Goal: Task Accomplishment & Management: Complete application form

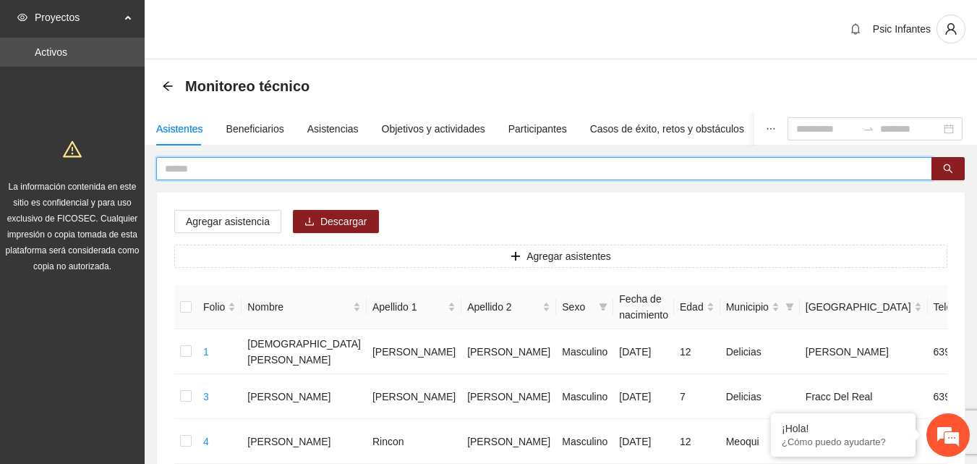
click at [243, 174] on input "text" at bounding box center [538, 169] width 747 height 16
type input "******"
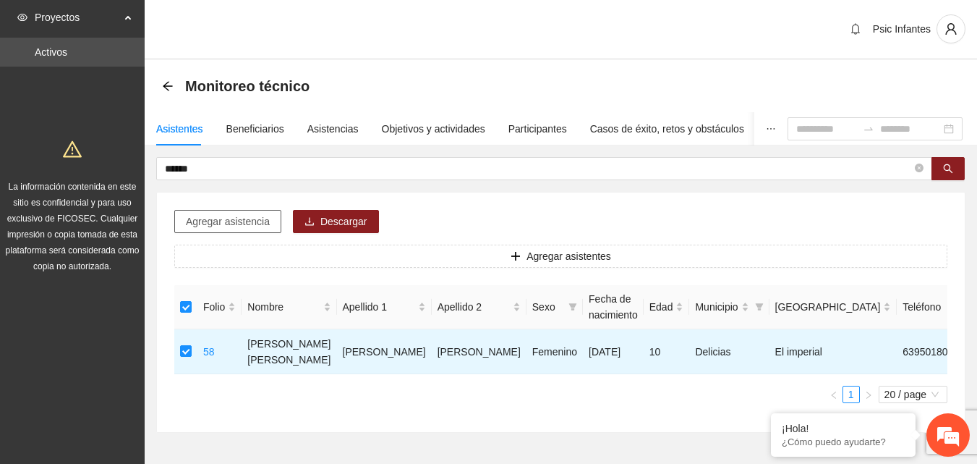
click at [232, 223] on span "Agregar asistencia" at bounding box center [228, 221] width 84 height 16
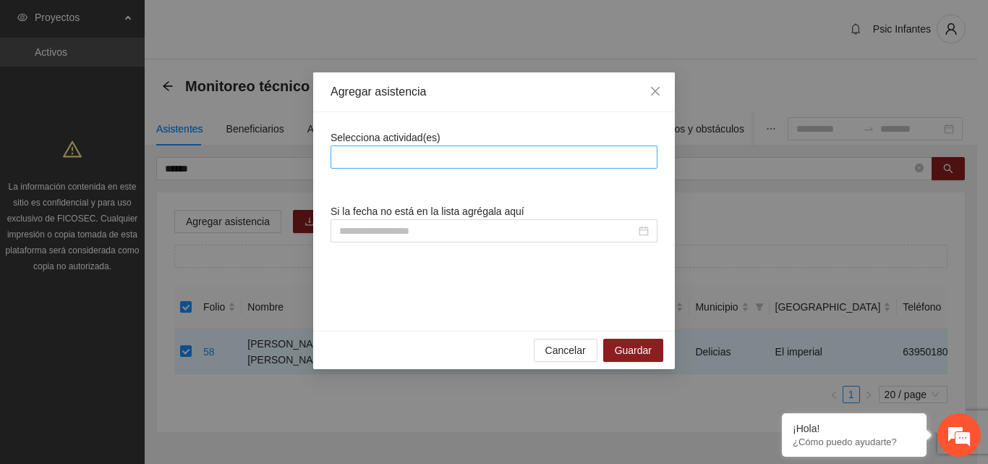
click at [419, 157] on div at bounding box center [494, 156] width 320 height 17
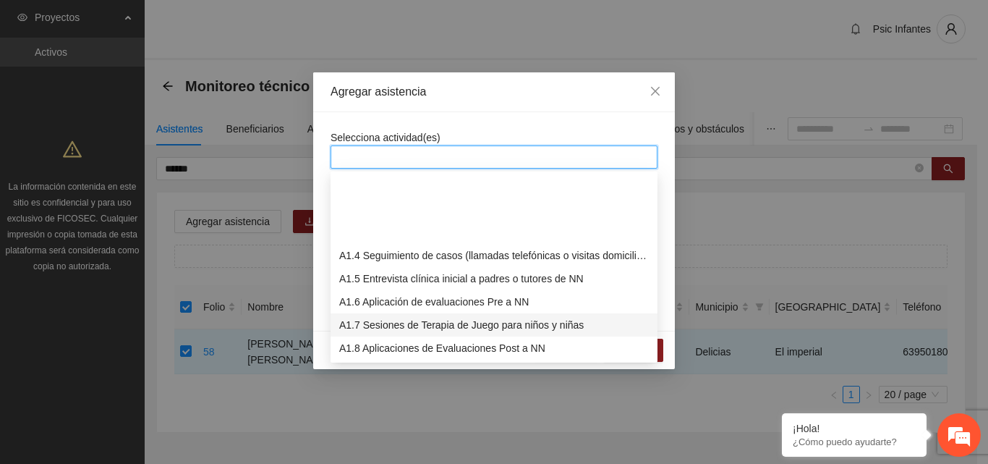
scroll to position [72, 0]
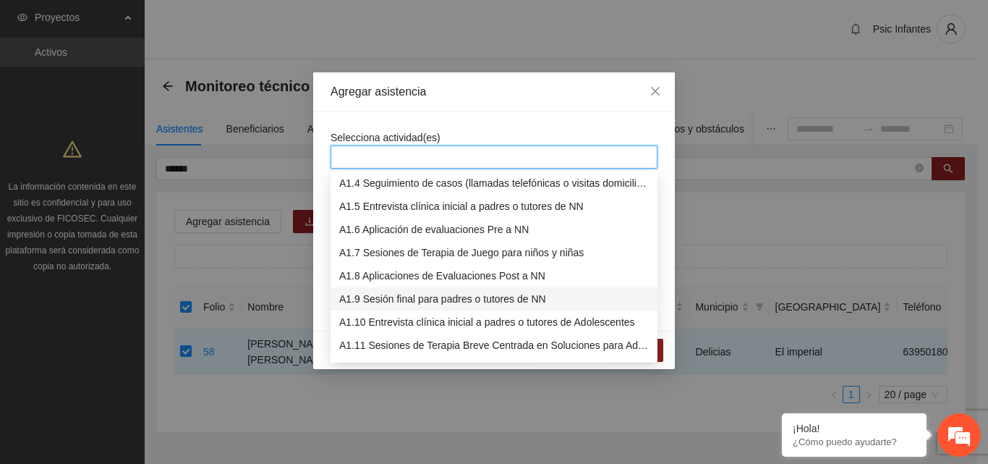
click at [417, 299] on div "A1.9 Sesión final para padres o tutores de NN" at bounding box center [494, 299] width 310 height 16
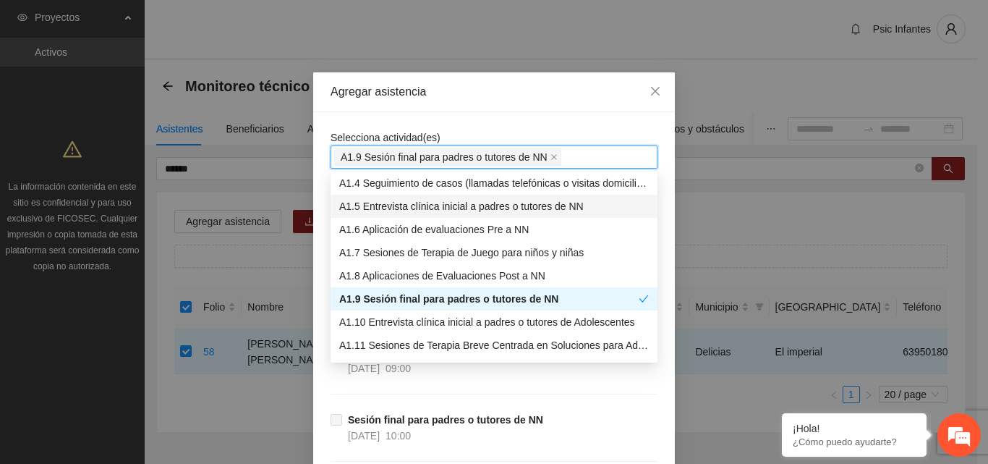
click at [485, 97] on div "Agregar asistencia" at bounding box center [494, 92] width 327 height 16
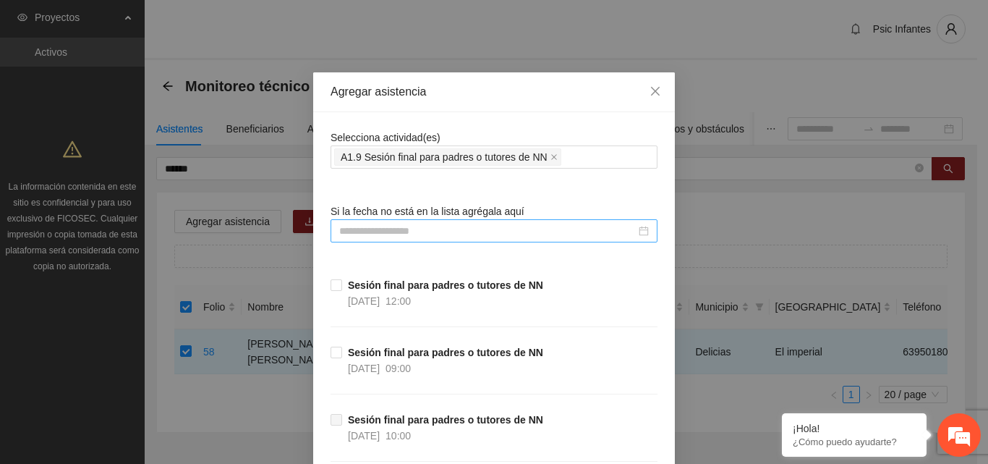
click at [441, 232] on input at bounding box center [487, 231] width 297 height 16
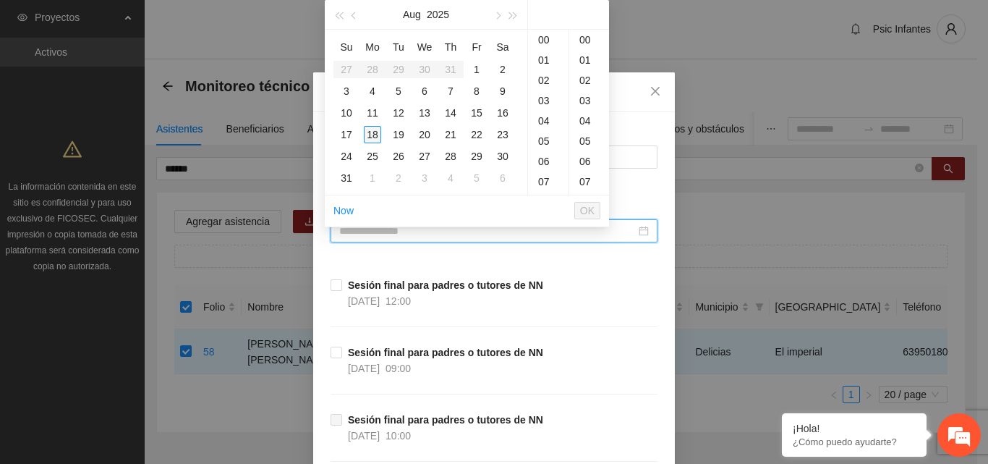
click at [373, 136] on div "18" at bounding box center [372, 134] width 17 height 17
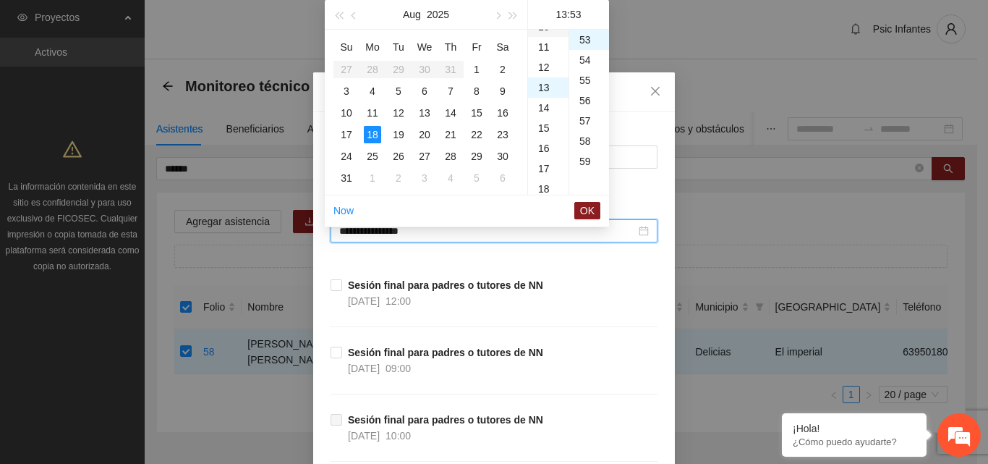
scroll to position [191, 0]
click at [546, 96] on div "12" at bounding box center [548, 92] width 41 height 20
click at [593, 34] on div "00" at bounding box center [589, 40] width 40 height 20
type input "**********"
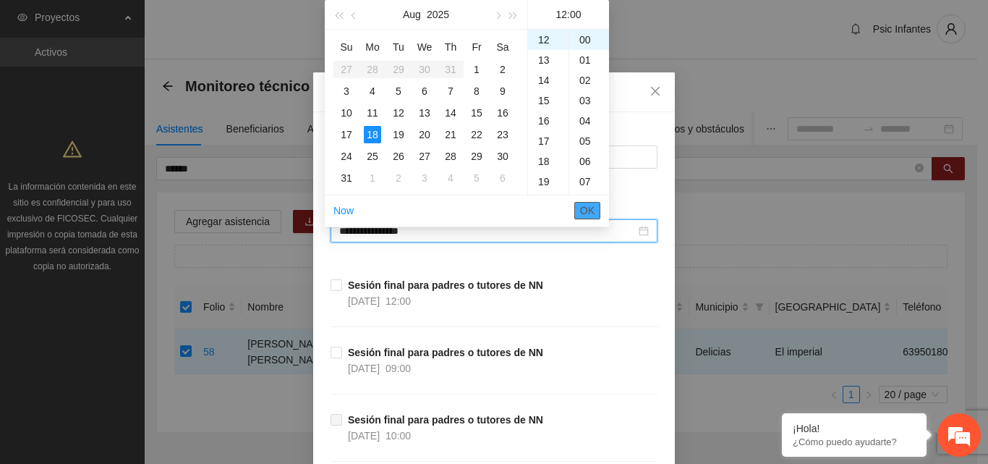
click at [595, 213] on button "OK" at bounding box center [587, 210] width 26 height 17
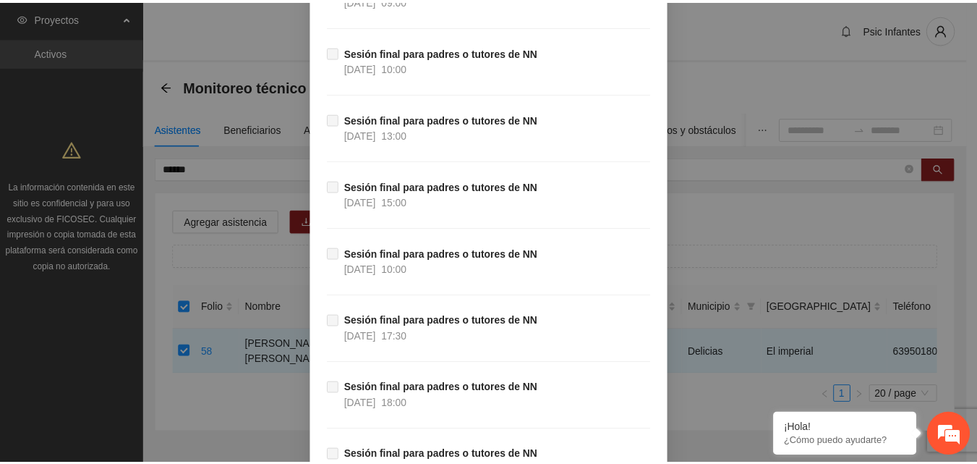
scroll to position [527, 0]
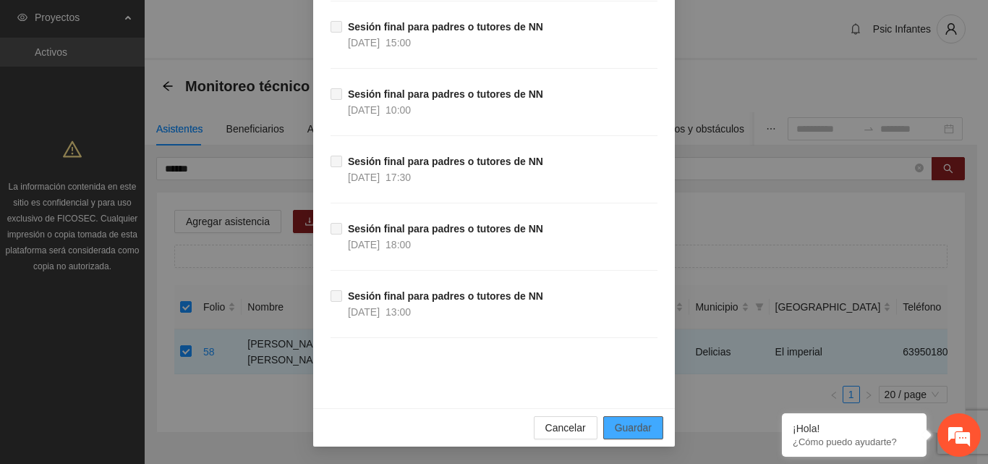
click at [607, 428] on button "Guardar" at bounding box center [633, 427] width 60 height 23
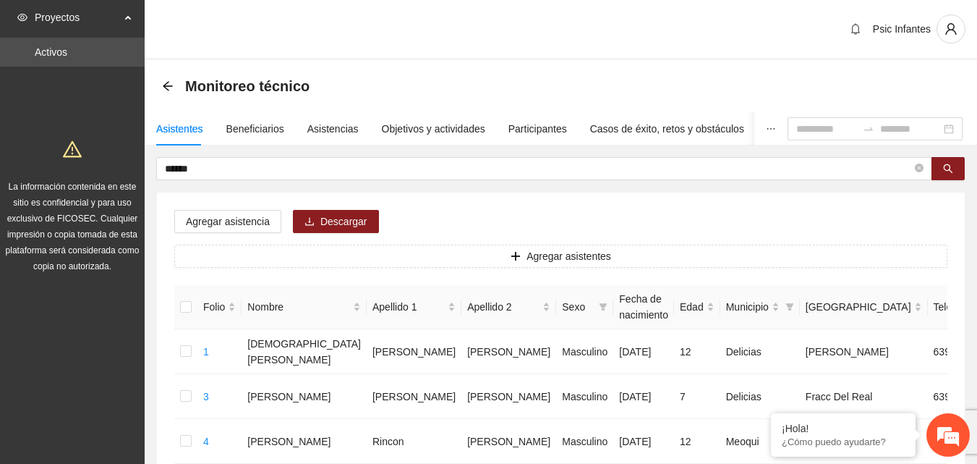
click at [378, 43] on div "Psic Infantes" at bounding box center [561, 30] width 833 height 60
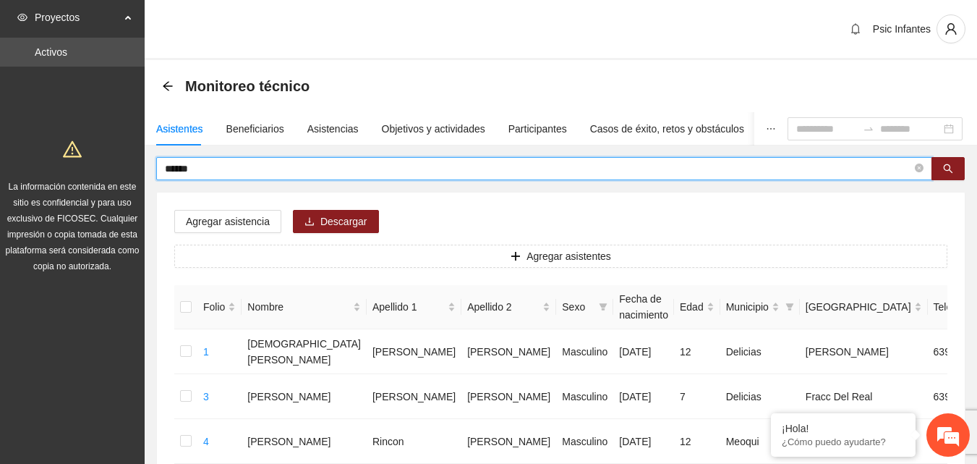
click at [223, 170] on input "******" at bounding box center [538, 169] width 747 height 16
type input "*"
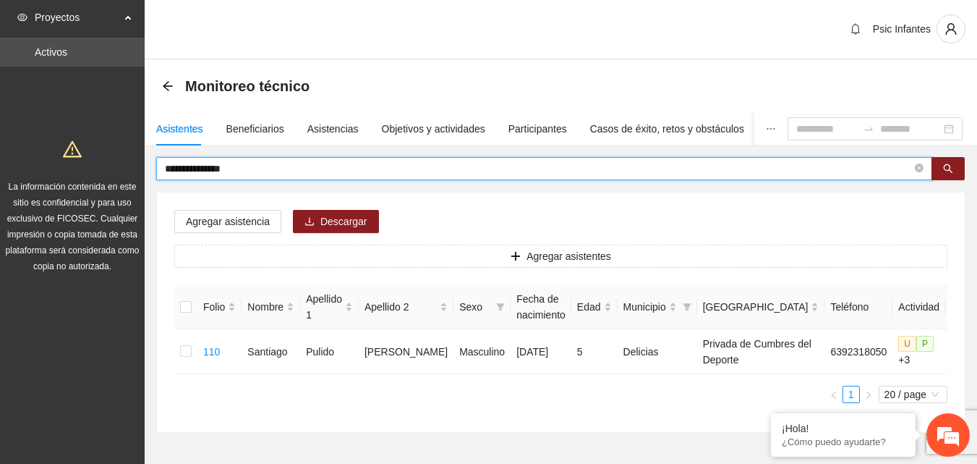
click at [301, 164] on input "**********" at bounding box center [538, 169] width 747 height 16
type input "*"
click at [330, 127] on div "Asistencias" at bounding box center [332, 129] width 51 height 16
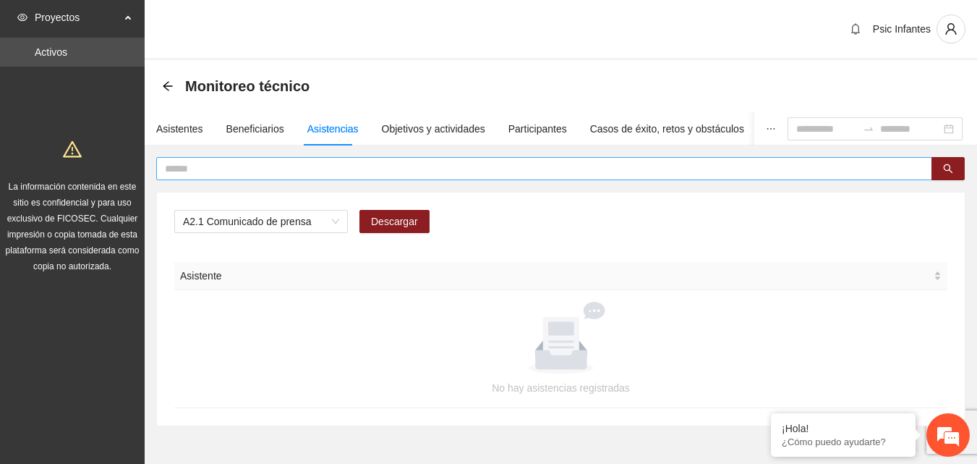
click at [299, 168] on input "text" at bounding box center [538, 169] width 747 height 16
click at [226, 169] on input "**" at bounding box center [538, 169] width 747 height 16
type input "*"
click at [293, 220] on span "A2.1 Comunicado de prensa" at bounding box center [261, 222] width 156 height 22
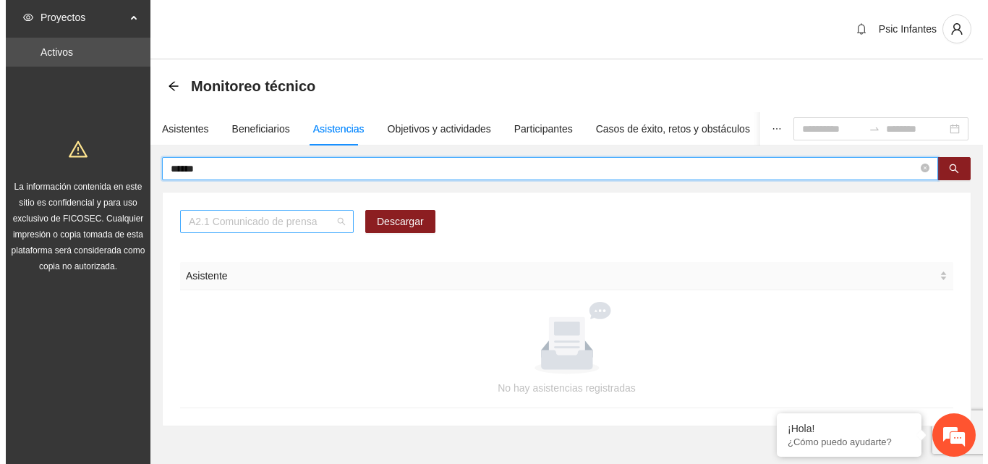
scroll to position [185, 0]
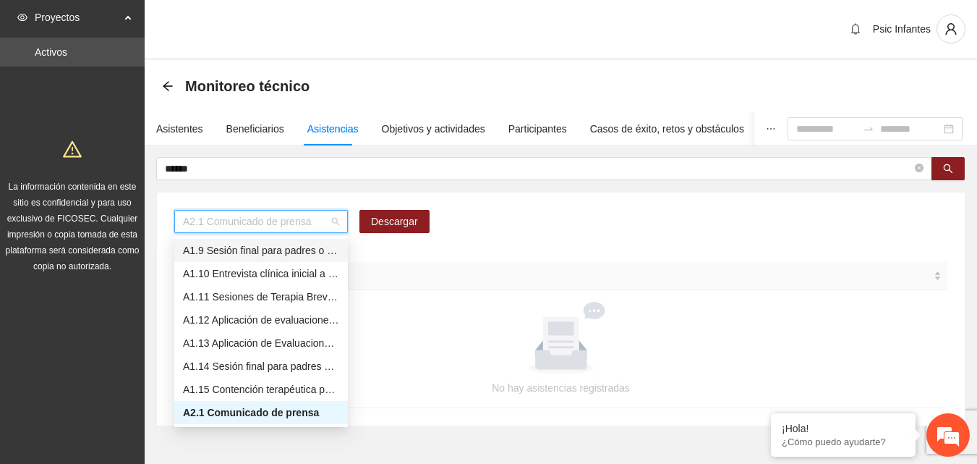
click at [268, 253] on div "A1.9 Sesión final para padres o tutores de NN" at bounding box center [261, 250] width 156 height 16
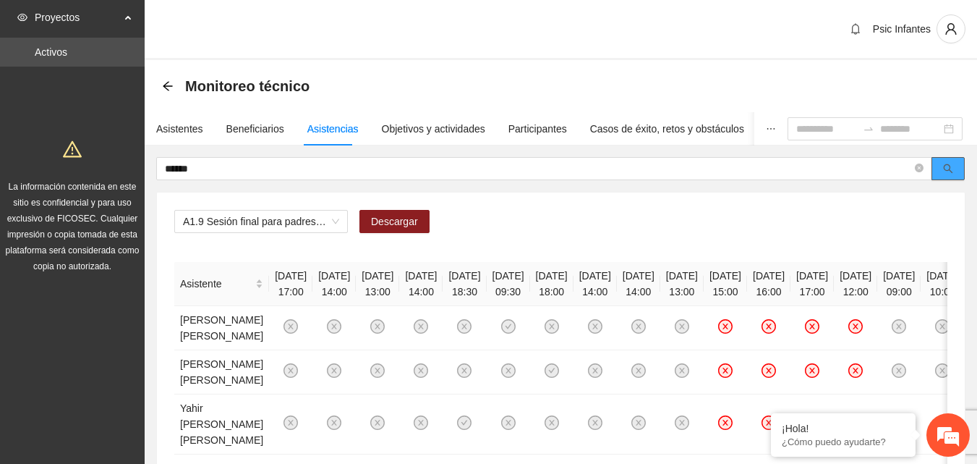
click at [954, 176] on button "button" at bounding box center [948, 168] width 33 height 23
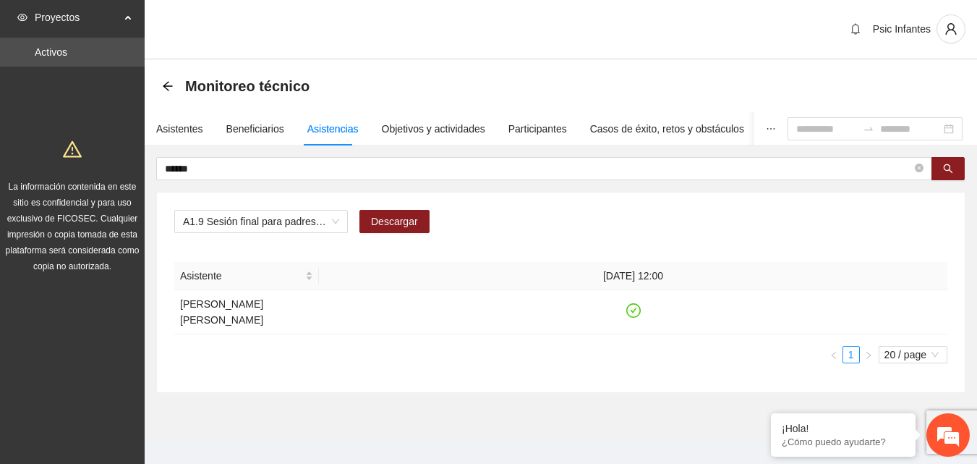
click at [407, 66] on div "Monitoreo técnico" at bounding box center [561, 86] width 833 height 52
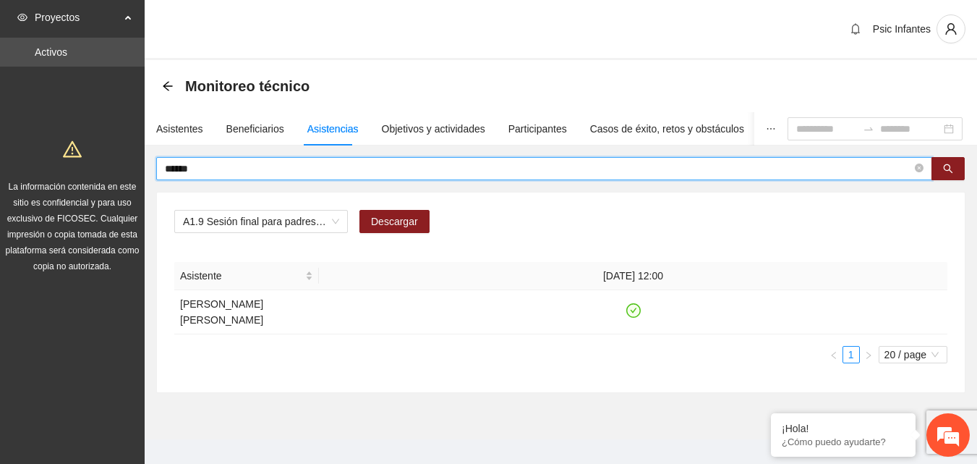
click at [217, 171] on input "******" at bounding box center [538, 169] width 747 height 16
type input "*"
click at [180, 122] on div "Asistentes" at bounding box center [179, 129] width 47 height 16
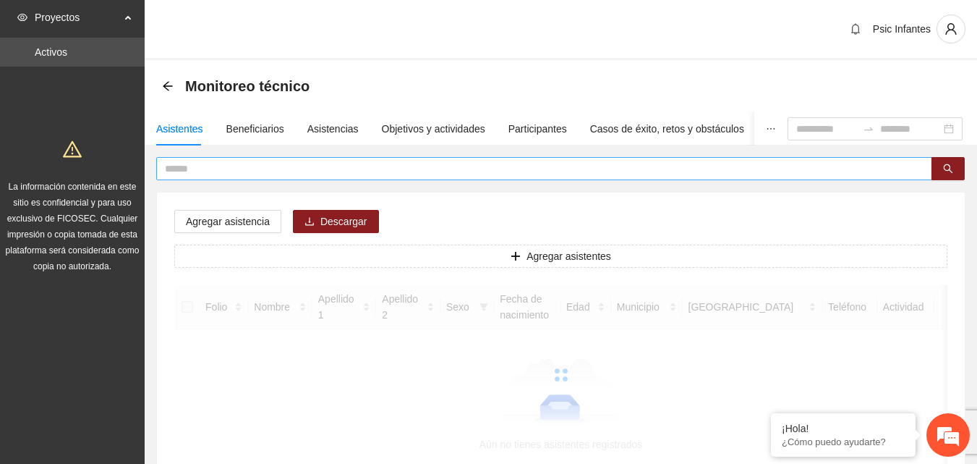
click at [215, 166] on input "text" at bounding box center [538, 169] width 747 height 16
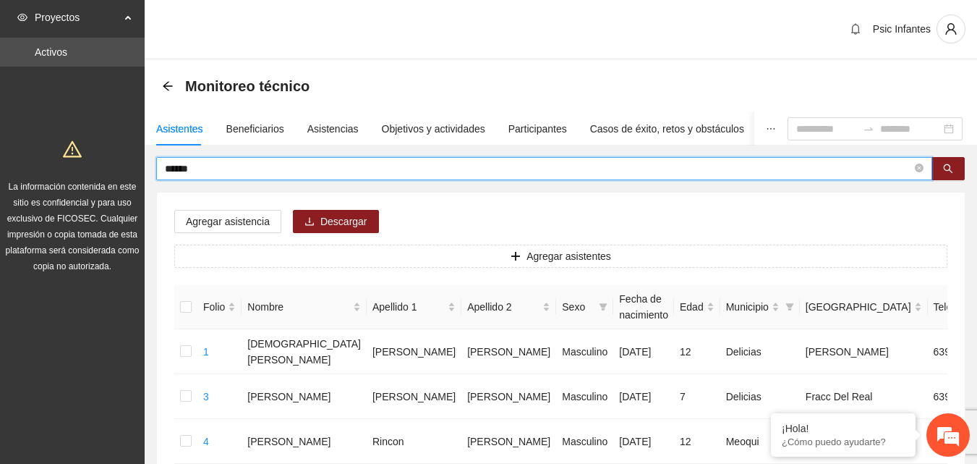
type input "******"
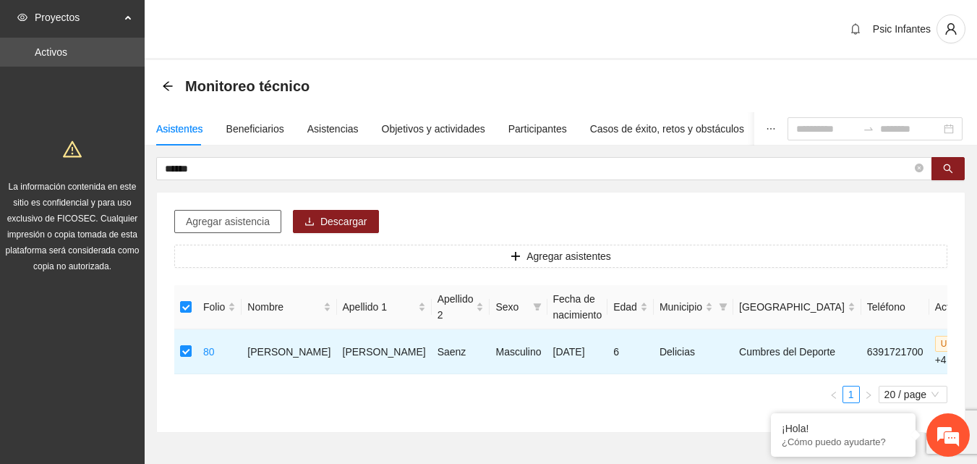
click at [216, 219] on span "Agregar asistencia" at bounding box center [228, 221] width 84 height 16
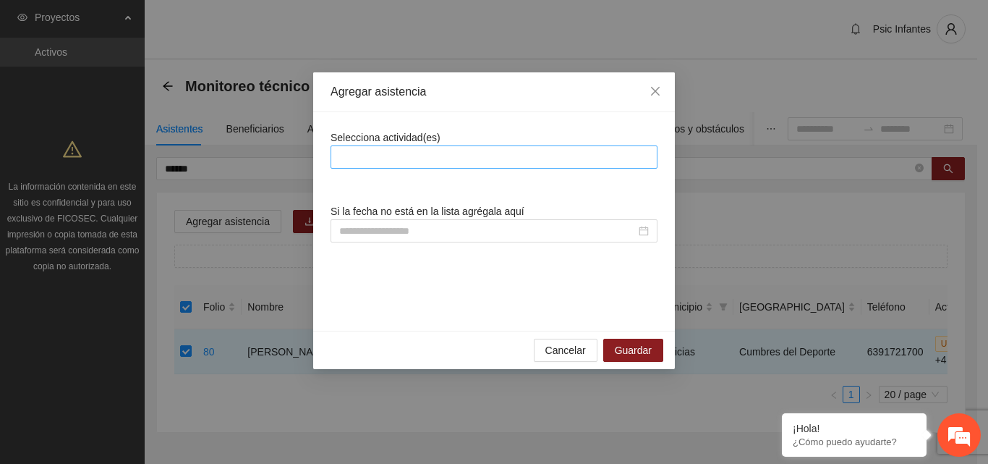
click at [433, 154] on div at bounding box center [494, 156] width 320 height 17
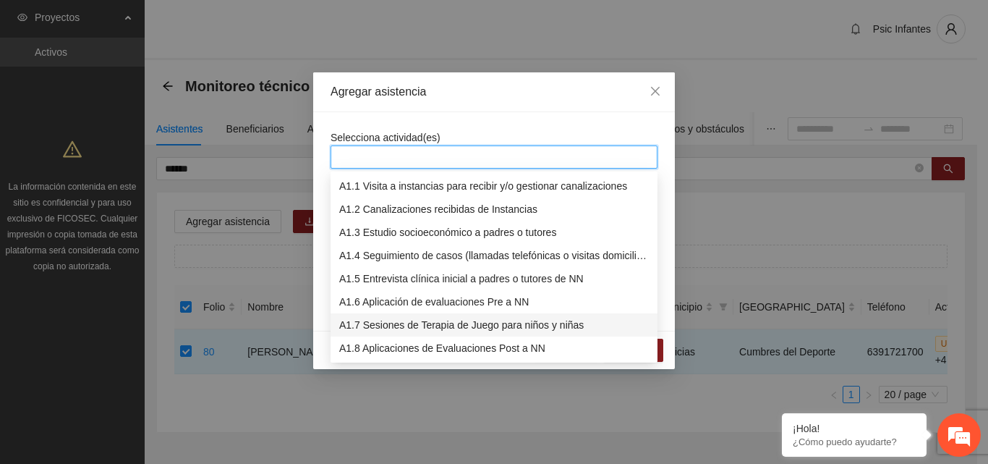
click at [423, 328] on div "A1.7 Sesiones de Terapia de Juego para niños y niñas" at bounding box center [494, 325] width 310 height 16
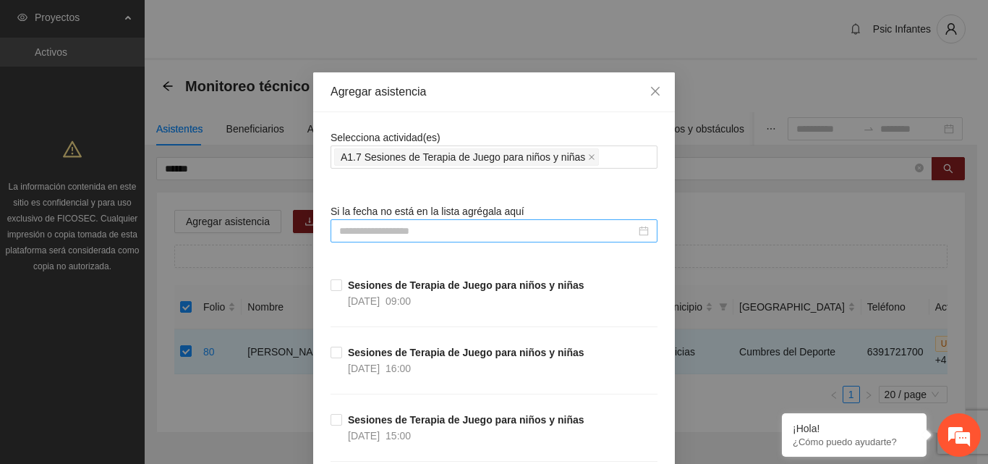
click at [399, 232] on input at bounding box center [487, 231] width 297 height 16
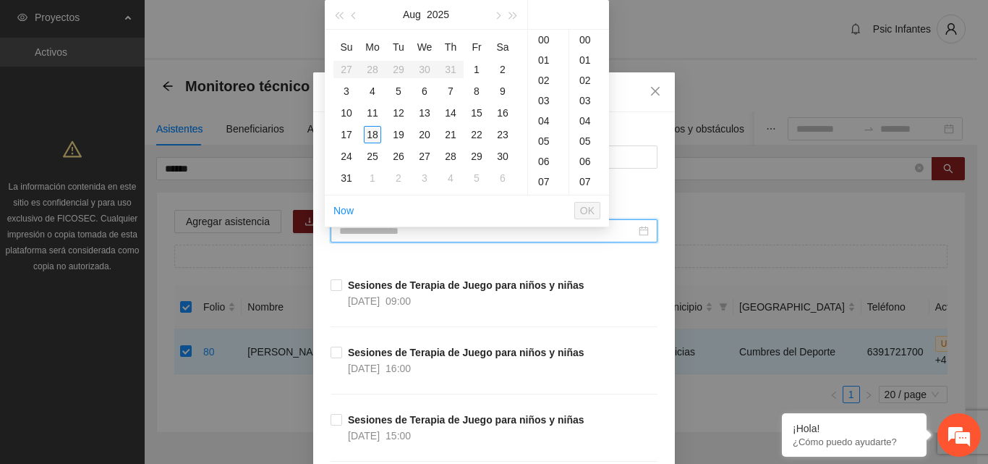
click at [371, 135] on div "18" at bounding box center [372, 134] width 17 height 17
click at [375, 135] on div "18" at bounding box center [372, 134] width 17 height 17
click at [589, 45] on div "00" at bounding box center [589, 40] width 40 height 20
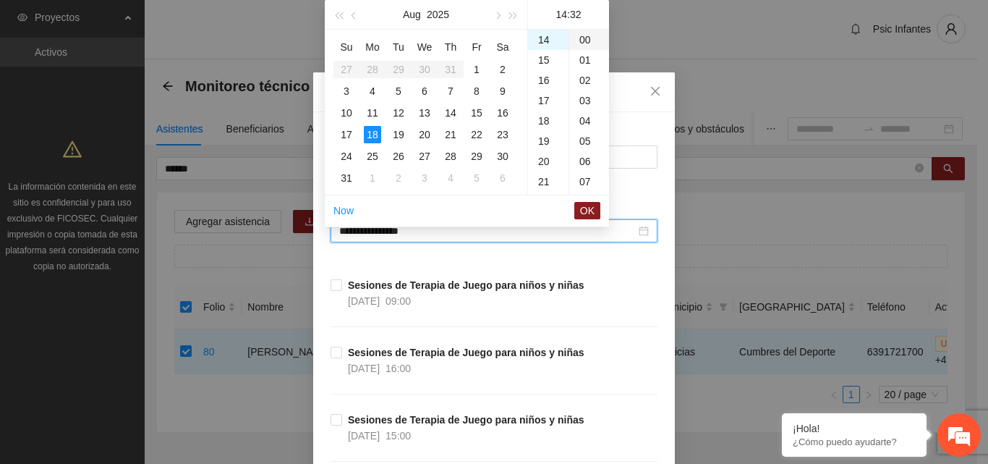
type input "**********"
click at [588, 216] on span "OK" at bounding box center [587, 211] width 14 height 16
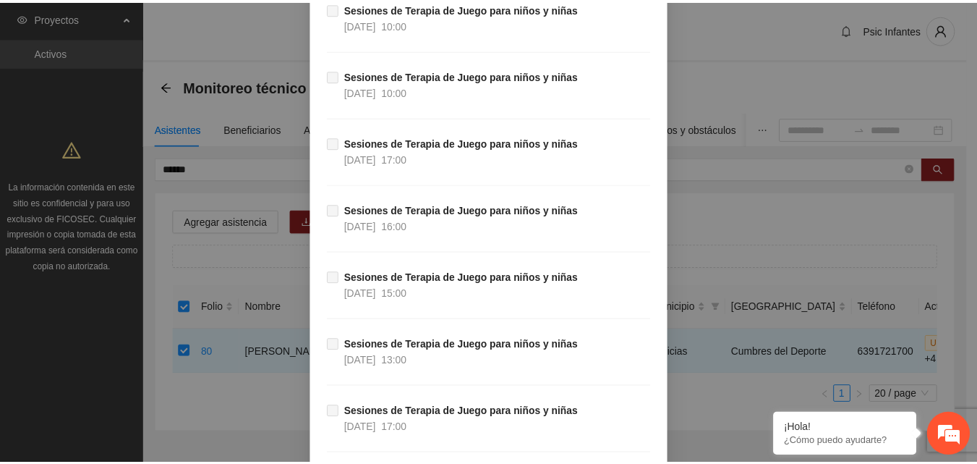
scroll to position [11428, 0]
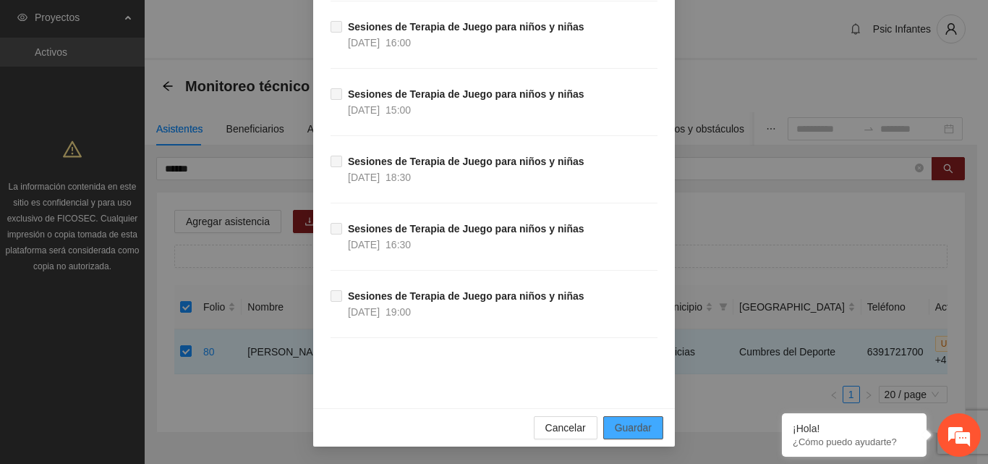
click at [637, 419] on button "Guardar" at bounding box center [633, 427] width 60 height 23
